Goal: Information Seeking & Learning: Learn about a topic

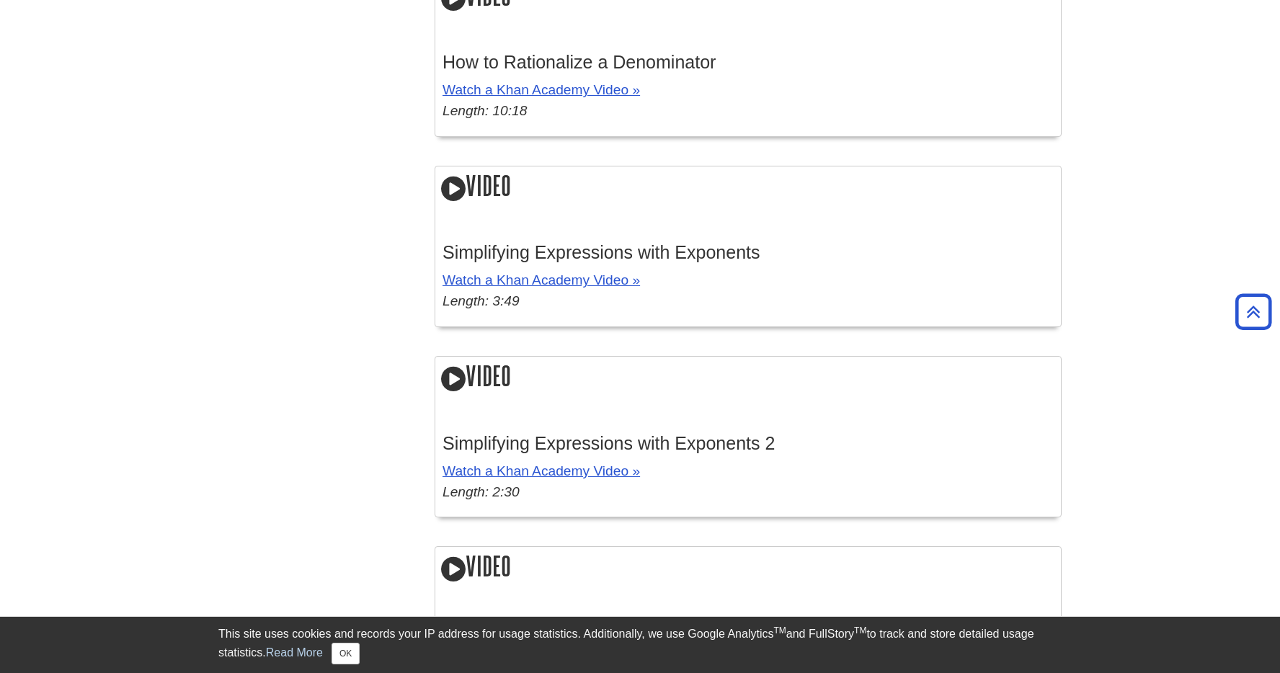
scroll to position [1939, 0]
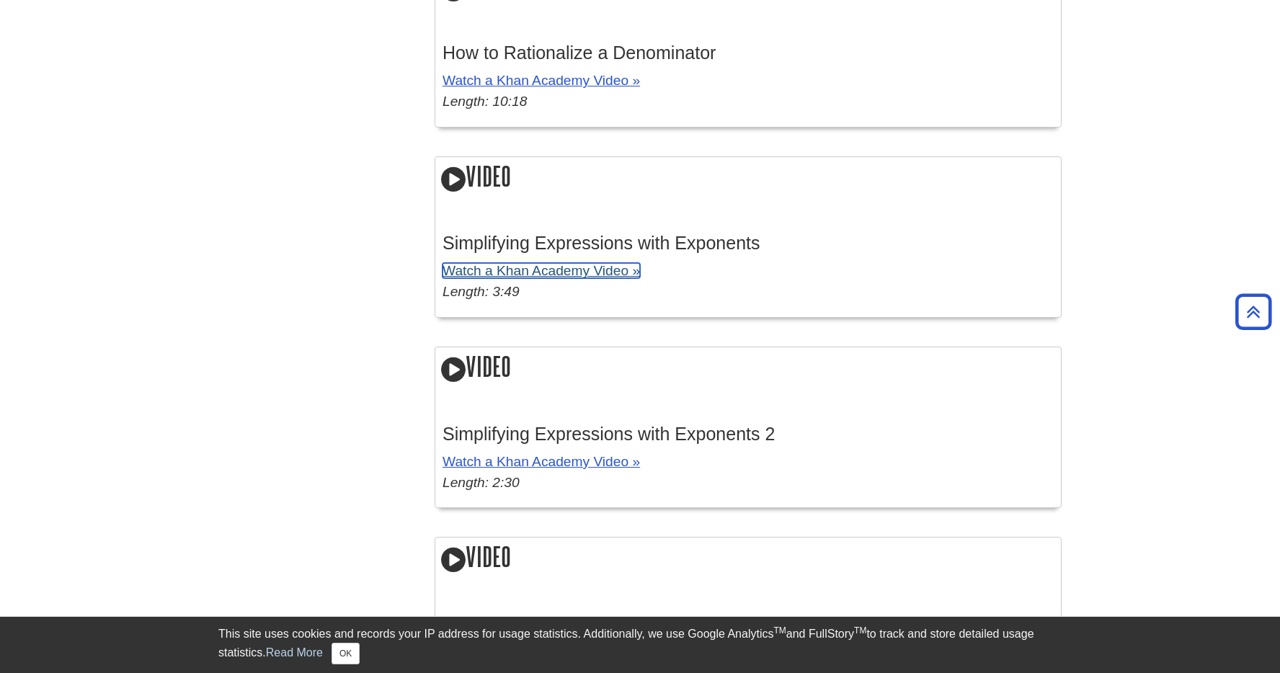
click at [536, 275] on link "Watch a Khan Academy Video »" at bounding box center [542, 270] width 198 height 15
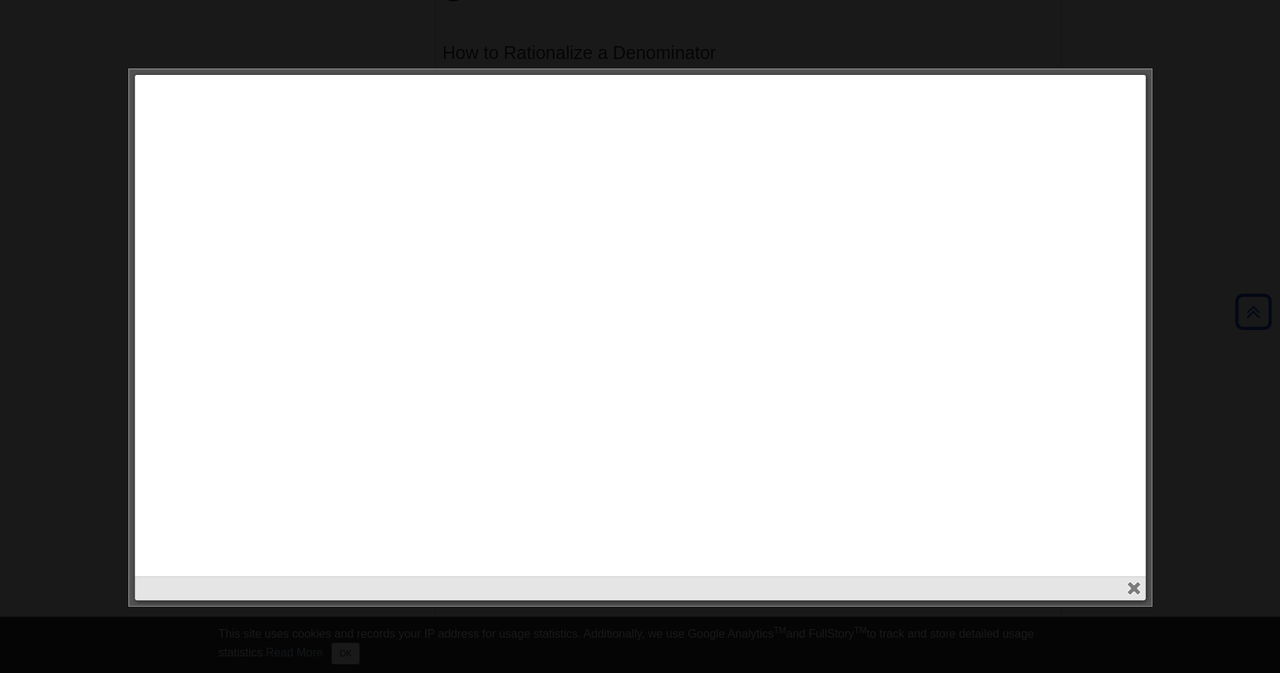
click at [17, 149] on div at bounding box center [640, 336] width 1280 height 673
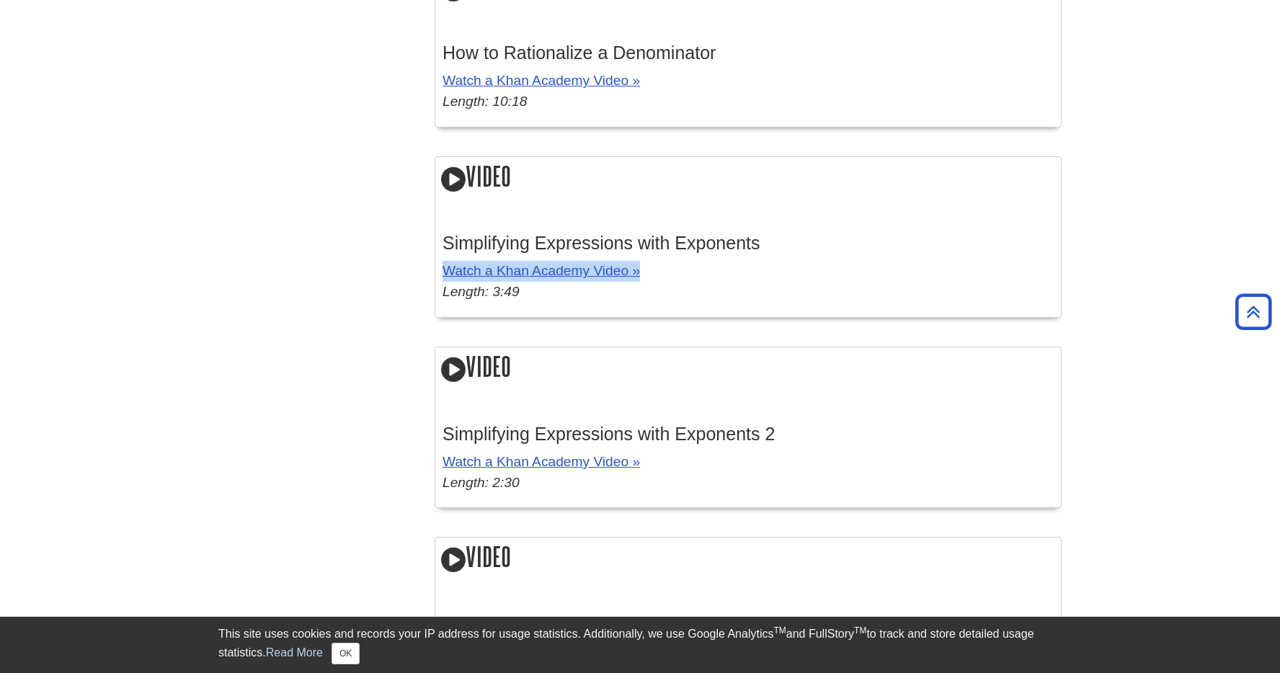
drag, startPoint x: 652, startPoint y: 279, endPoint x: 448, endPoint y: 284, distance: 204.8
click at [448, 284] on p "Watch a Khan Academy Video » Length: 3:49" at bounding box center [748, 282] width 611 height 42
click at [515, 278] on link "Watch a Khan Academy Video »" at bounding box center [542, 270] width 198 height 15
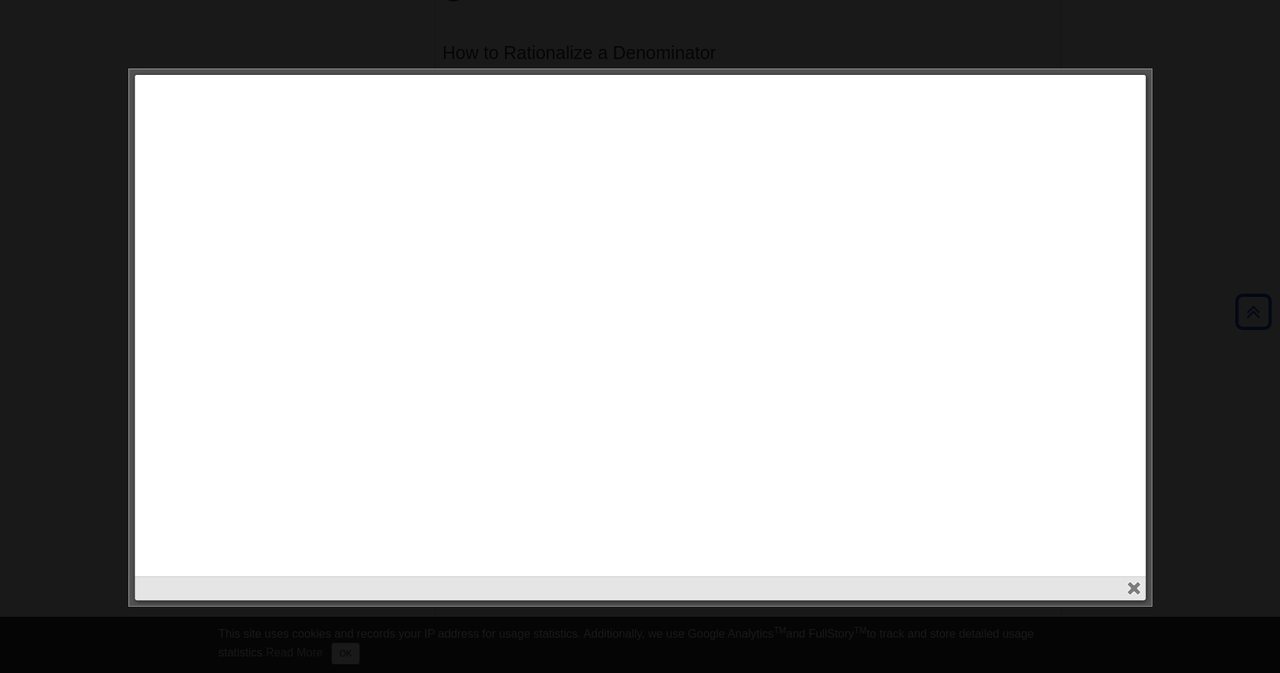
click at [112, 212] on div at bounding box center [640, 336] width 1280 height 673
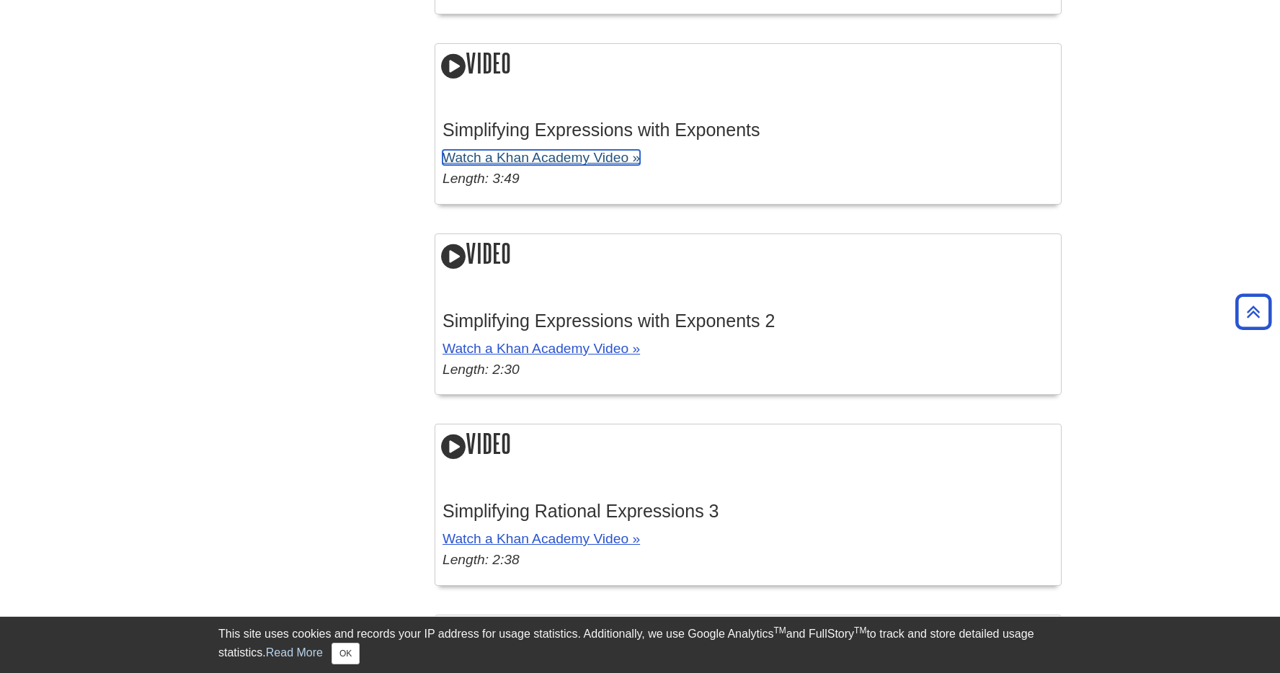
scroll to position [2103, 0]
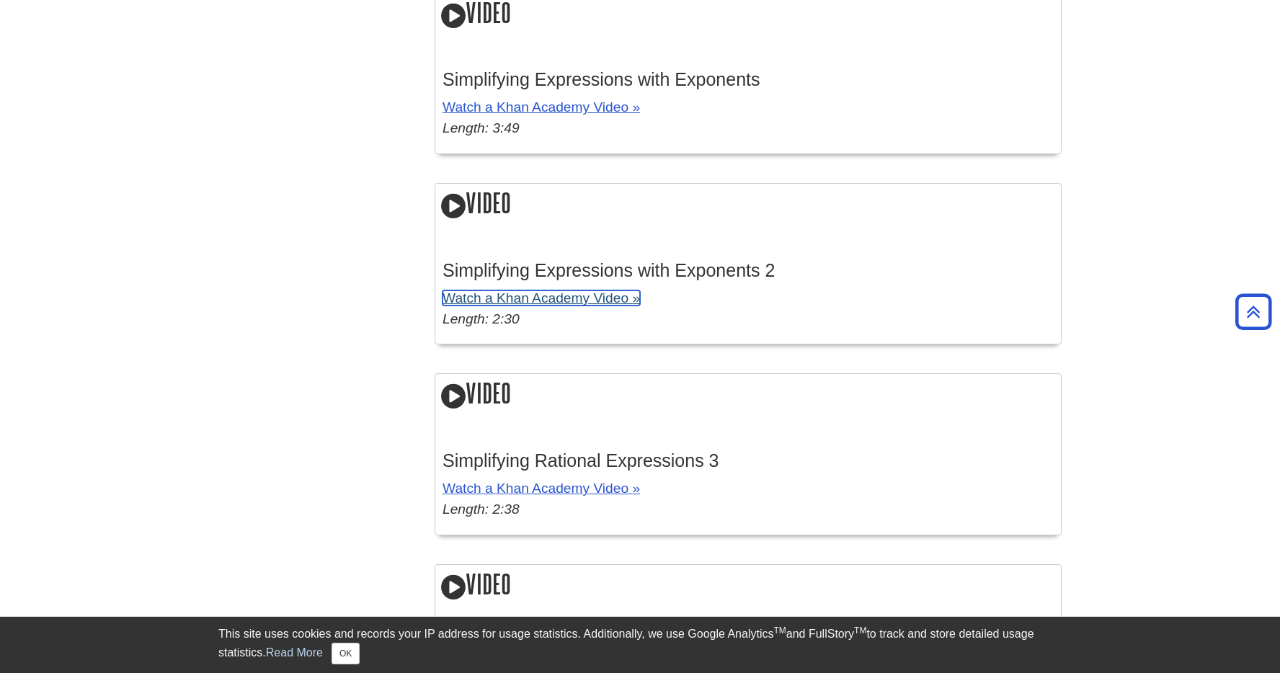
click at [503, 302] on link "Watch a Khan Academy Video »" at bounding box center [542, 298] width 198 height 15
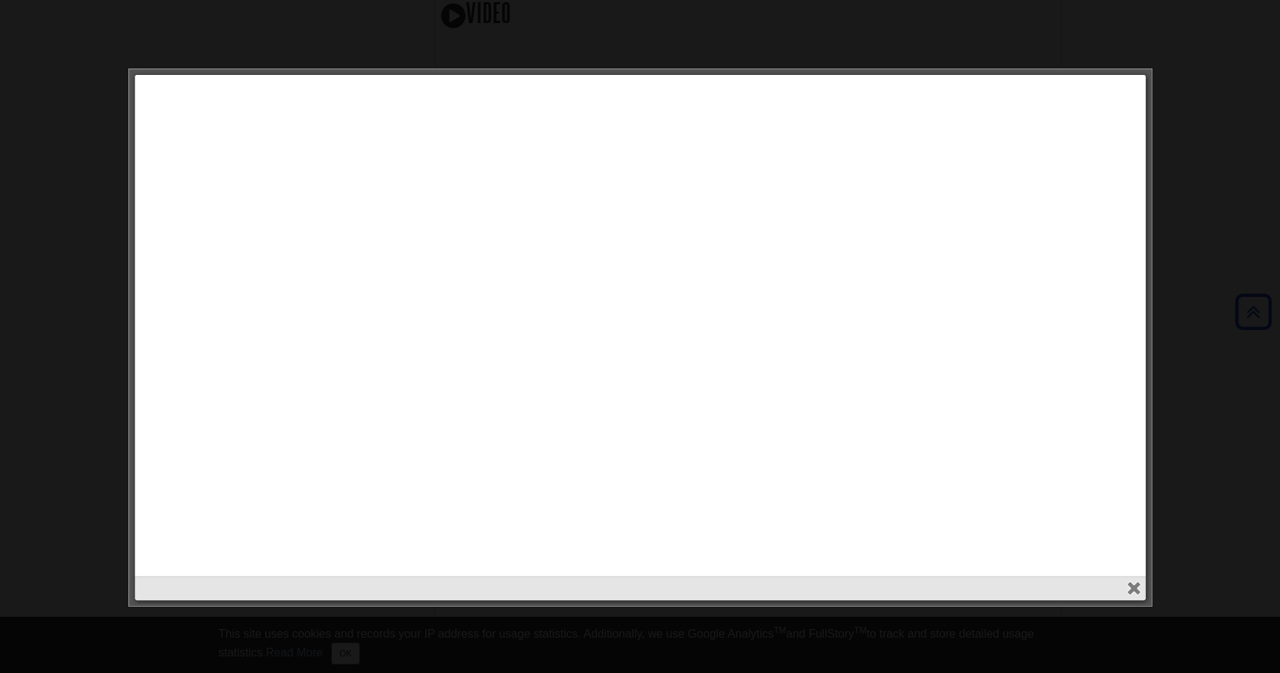
click at [101, 192] on div at bounding box center [640, 336] width 1280 height 673
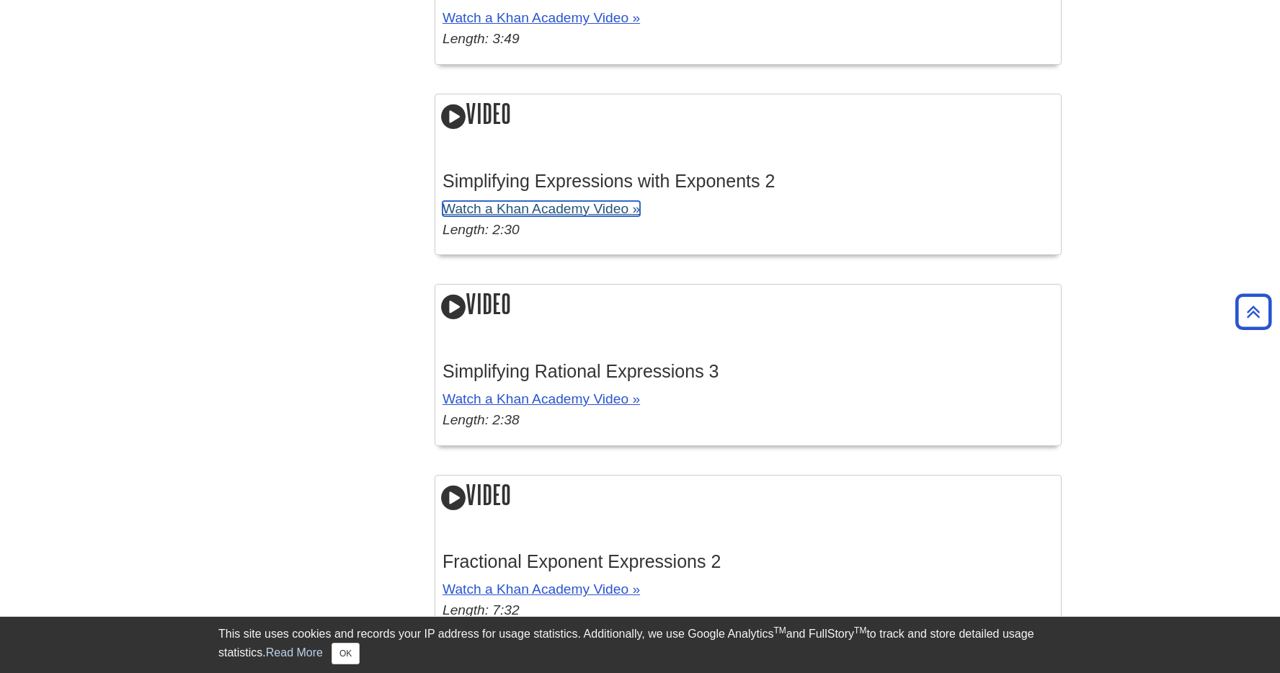
scroll to position [2244, 0]
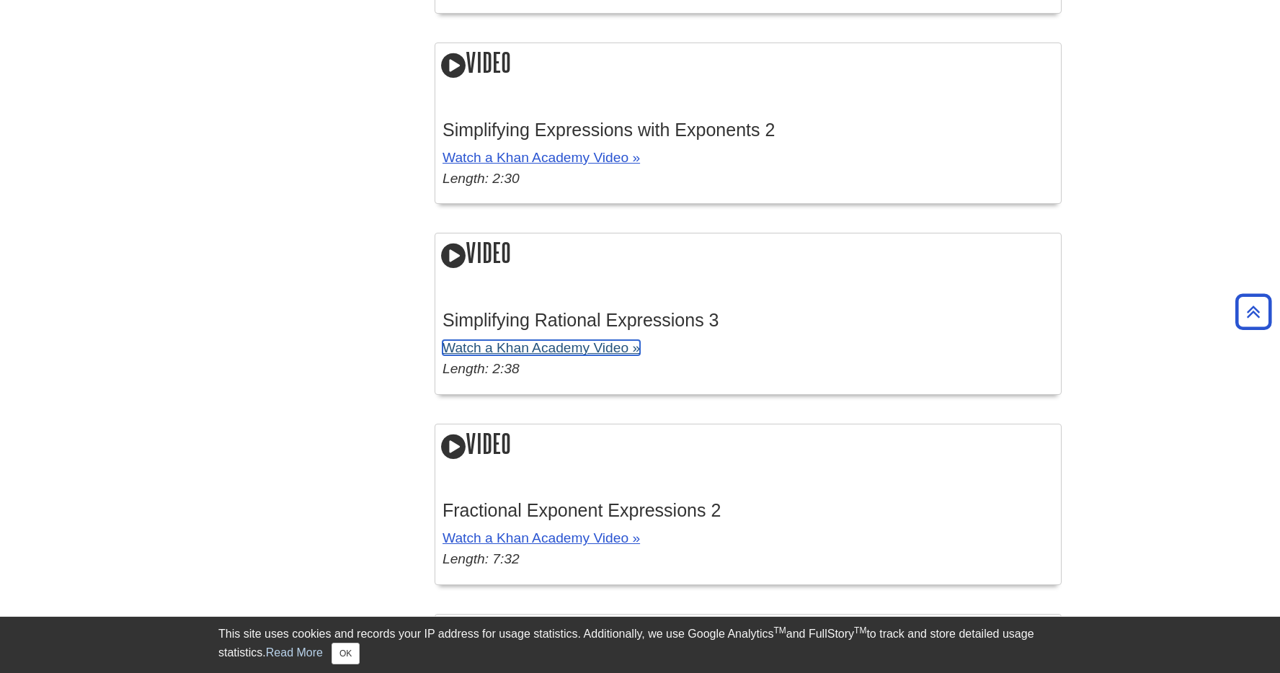
click at [515, 353] on link "Watch a Khan Academy Video »" at bounding box center [542, 347] width 198 height 15
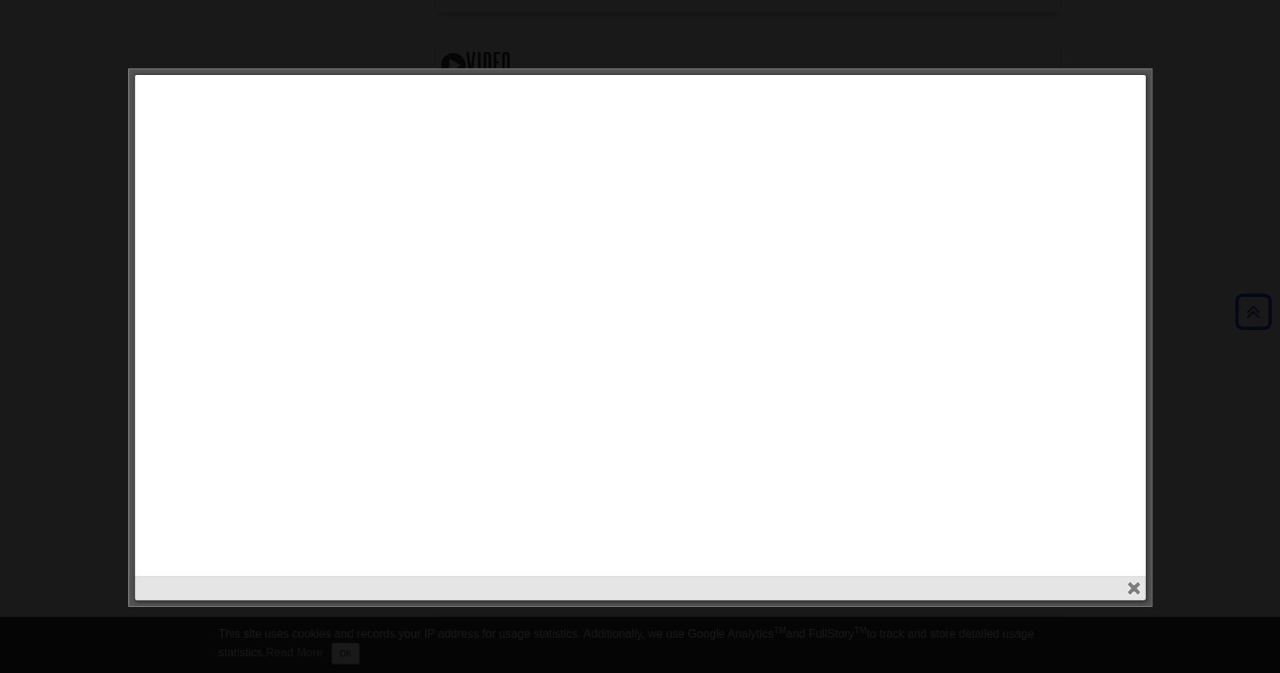
click at [69, 206] on div at bounding box center [640, 336] width 1280 height 673
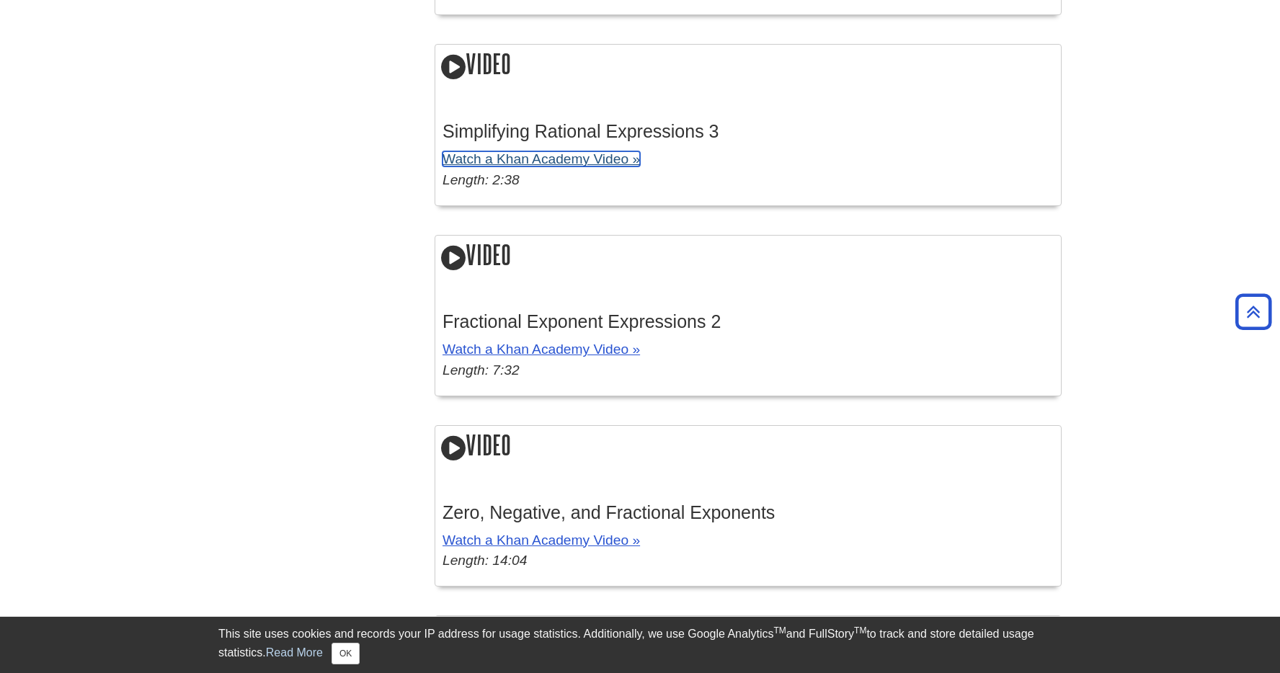
scroll to position [2454, 0]
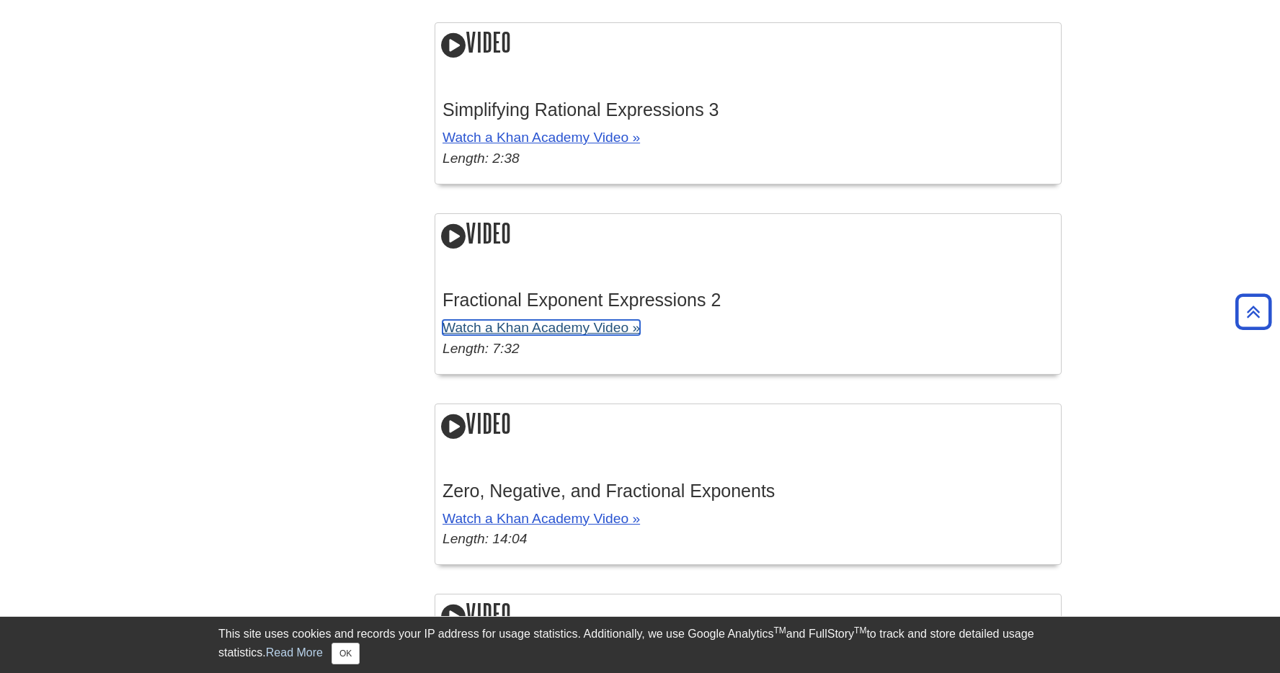
click at [541, 335] on link "Watch a Khan Academy Video »" at bounding box center [542, 327] width 198 height 15
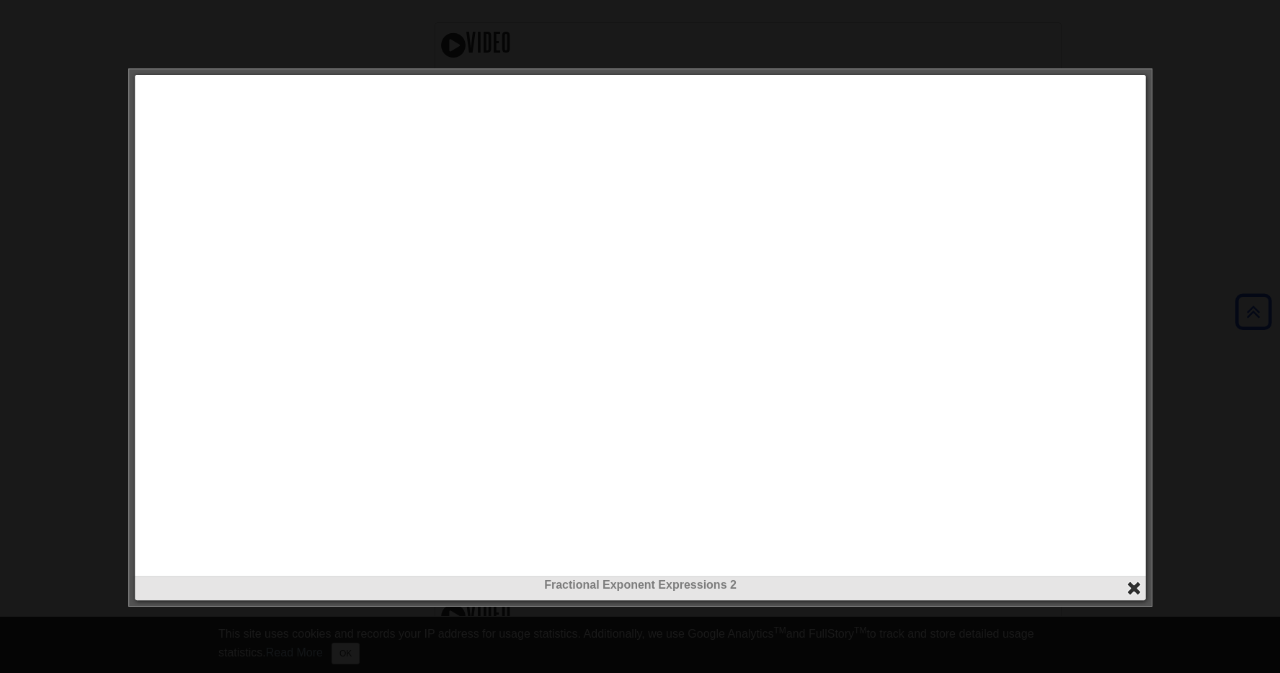
click at [1133, 585] on button "close" at bounding box center [1134, 588] width 17 height 17
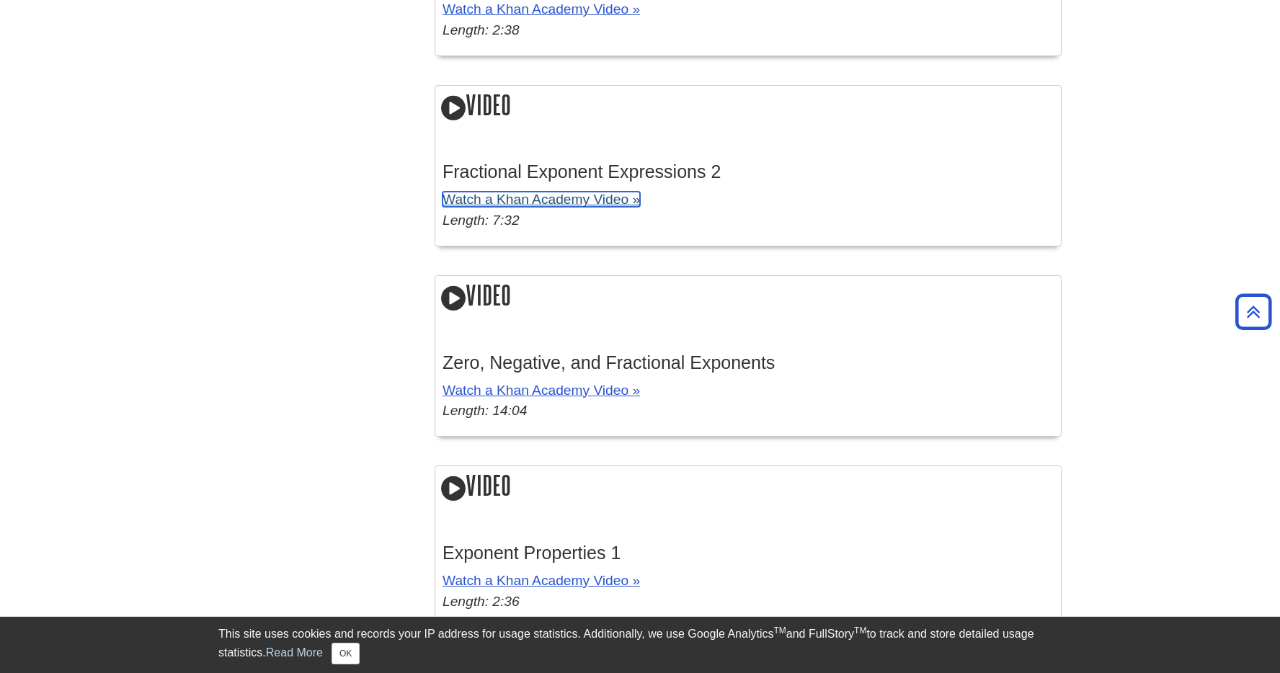
scroll to position [2795, 0]
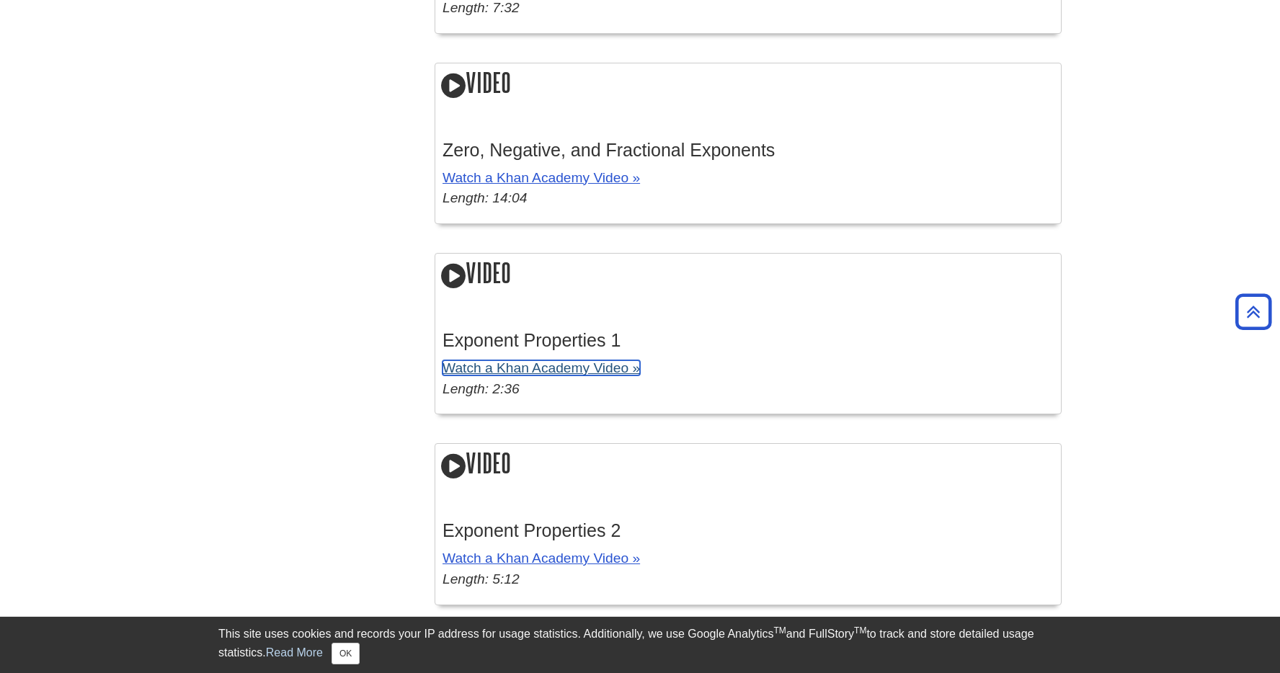
click at [552, 376] on link "Watch a Khan Academy Video »" at bounding box center [542, 367] width 198 height 15
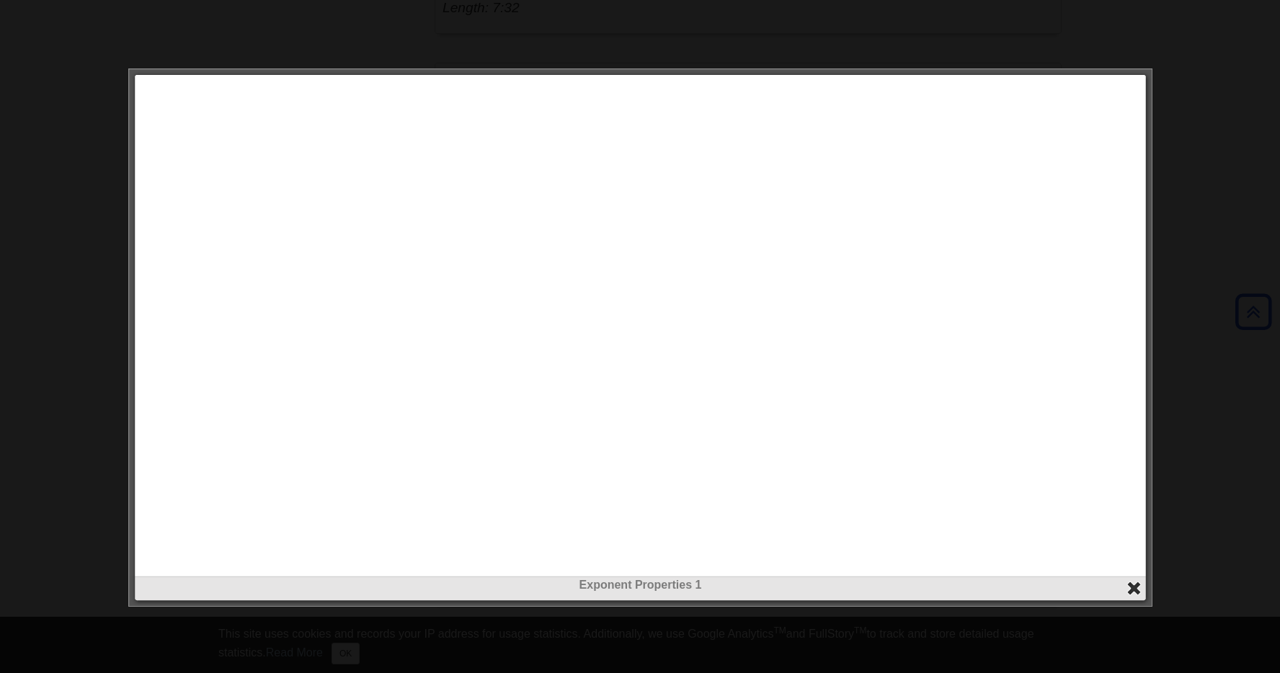
click at [1140, 593] on button "close" at bounding box center [1134, 588] width 17 height 17
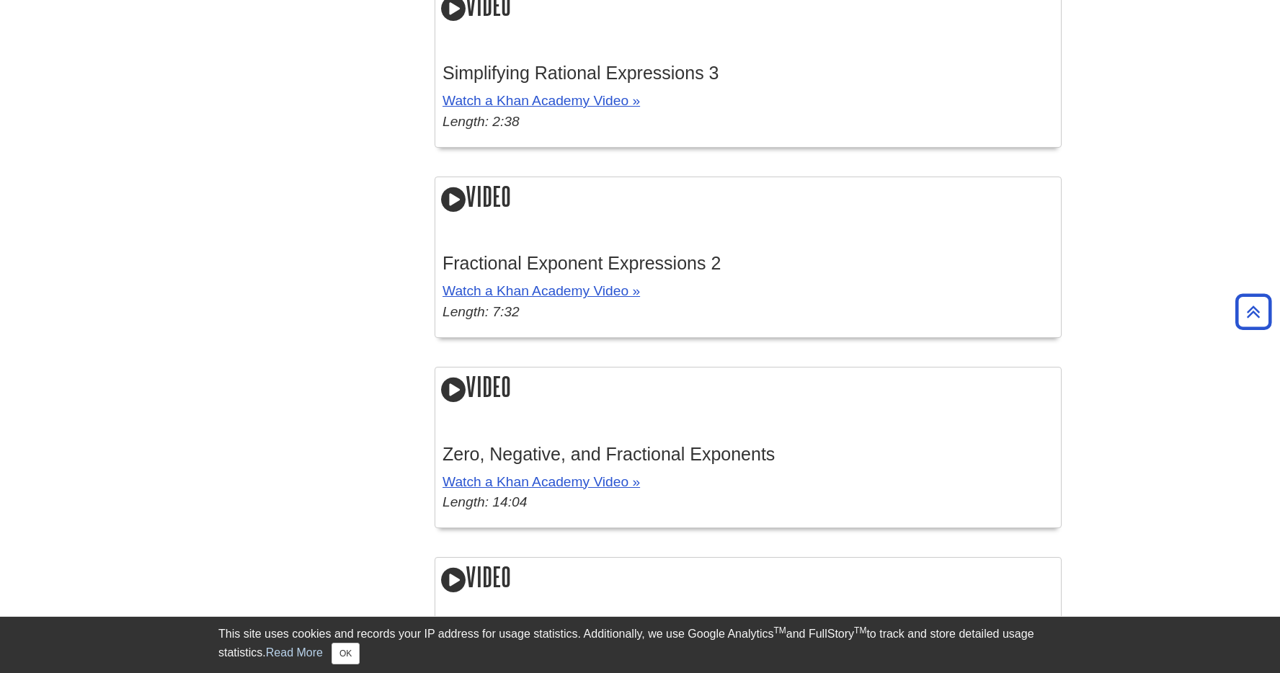
scroll to position [2405, 0]
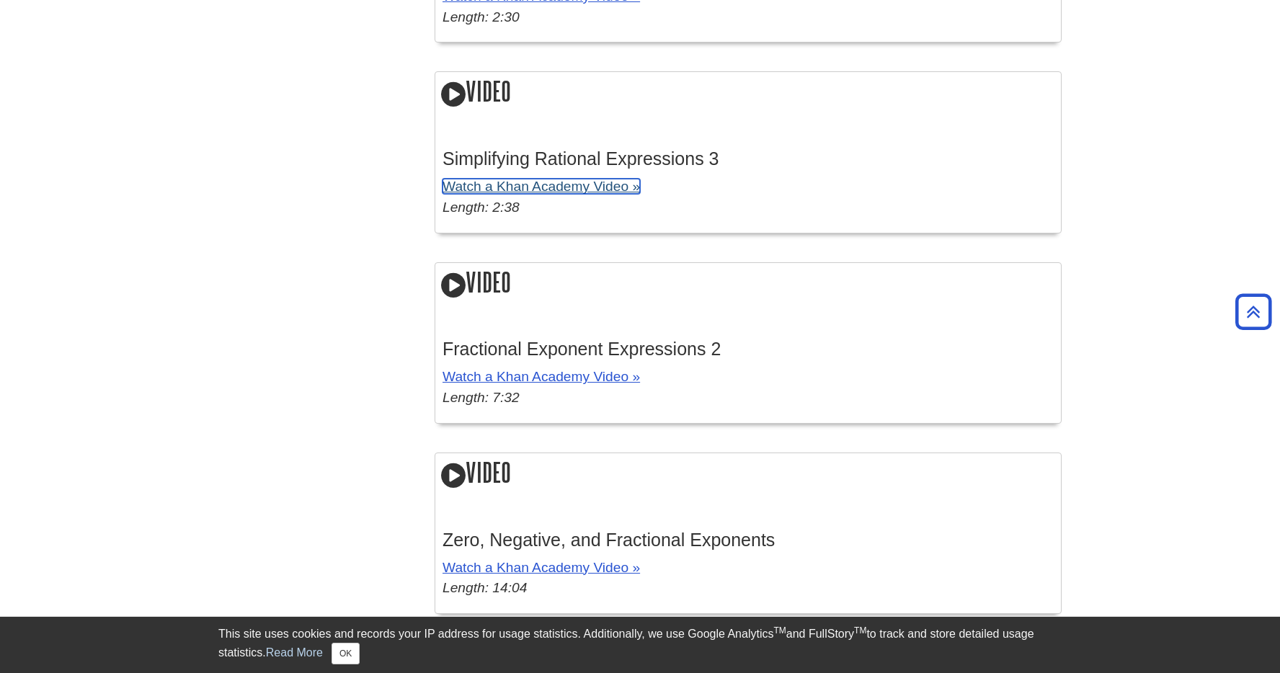
click at [575, 192] on link "Watch a Khan Academy Video »" at bounding box center [542, 186] width 198 height 15
